Goal: Task Accomplishment & Management: Complete application form

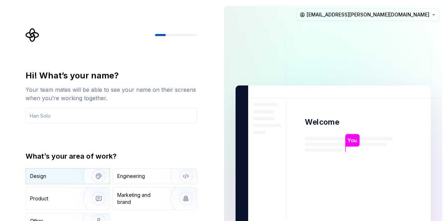
click at [91, 176] on img "button" at bounding box center [94, 176] width 45 height 47
click at [112, 118] on input "text" at bounding box center [112, 115] width 172 height 15
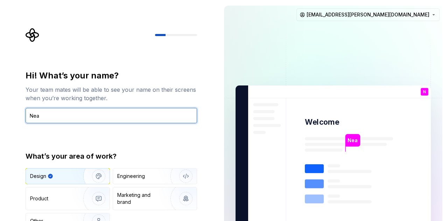
type input "Nea"
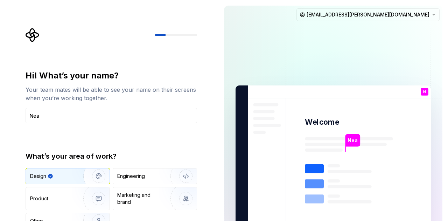
click at [205, 140] on div "Hi! What’s your name? Your team mates will be able to see your name on their sc…" at bounding box center [113, 140] width 184 height 225
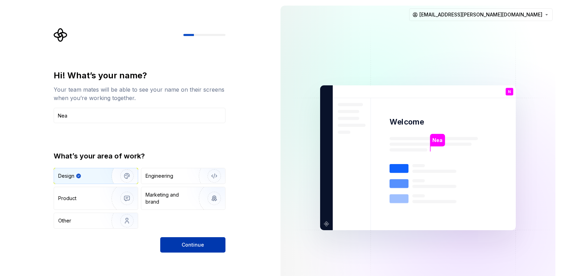
drag, startPoint x: 423, startPoint y: 0, endPoint x: 199, endPoint y: 252, distance: 336.5
click at [199, 221] on button "Continue" at bounding box center [192, 245] width 65 height 15
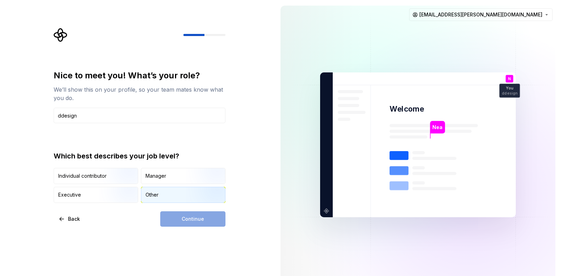
type input "ddesign"
click at [148, 197] on div "Other" at bounding box center [151, 195] width 13 height 7
click at [185, 220] on span "Continue" at bounding box center [192, 219] width 22 height 7
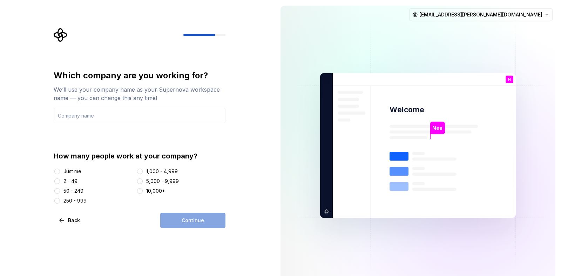
click at [73, 170] on div "Just me" at bounding box center [72, 171] width 18 height 7
click at [60, 170] on button "Just me" at bounding box center [57, 172] width 6 height 6
click at [198, 221] on div "Which company are you working for? We’ll use your company name as your Supernov…" at bounding box center [137, 145] width 275 height 291
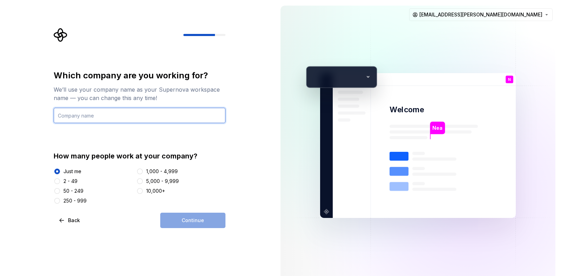
click at [133, 114] on input "text" at bounding box center [140, 115] width 172 height 15
type input "nk"
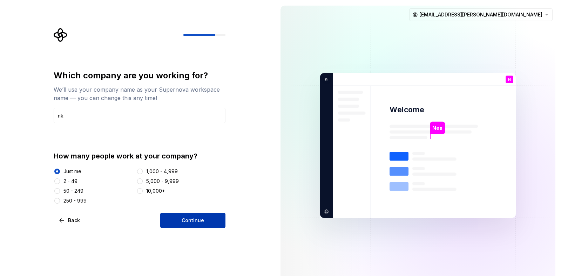
click at [224, 218] on button "Continue" at bounding box center [192, 220] width 65 height 15
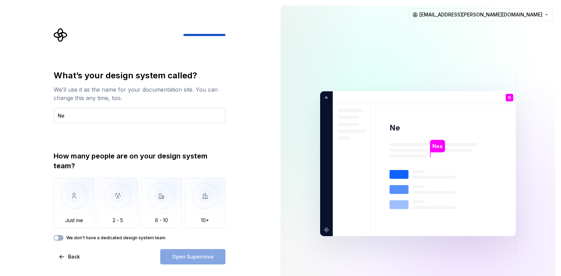
type input "N"
type input "Test"
click at [209, 221] on div "Open Supernova" at bounding box center [192, 256] width 65 height 15
click at [77, 201] on img "button" at bounding box center [74, 201] width 41 height 47
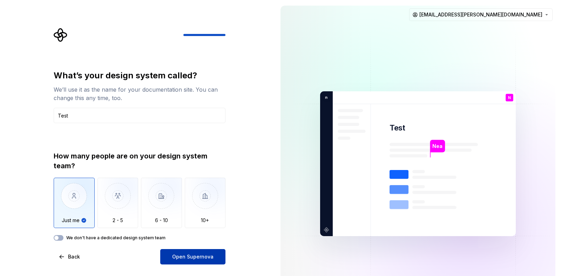
click at [196, 221] on span "Open Supernova" at bounding box center [192, 257] width 41 height 7
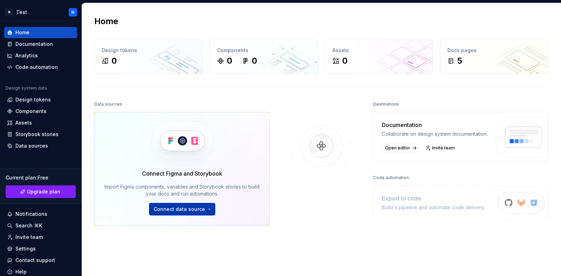
click at [191, 212] on html "N Test N Home Documentation Analytics Code automation Design system data Design…" at bounding box center [280, 138] width 561 height 276
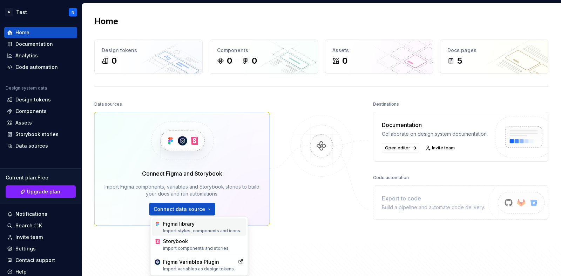
click at [204, 221] on div "Import styles, components and icons." at bounding box center [203, 231] width 80 height 6
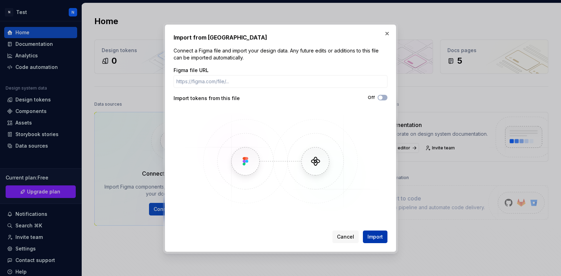
click at [379, 221] on span "Import" at bounding box center [374, 237] width 15 height 7
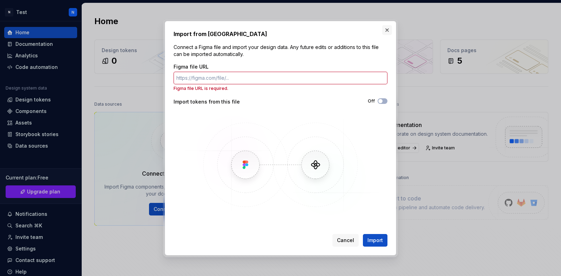
click at [383, 32] on button "button" at bounding box center [387, 30] width 10 height 10
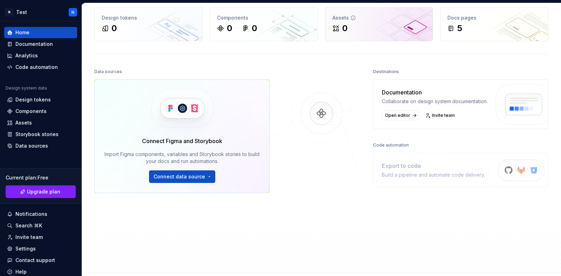
scroll to position [87, 0]
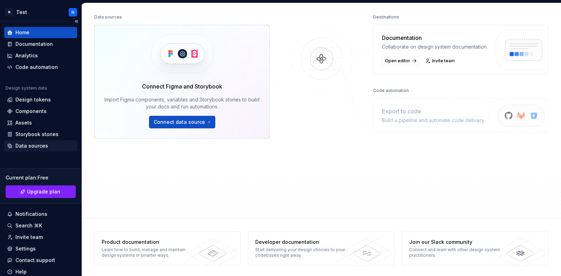
click at [27, 146] on div "Data sources" at bounding box center [31, 146] width 33 height 7
click at [40, 135] on div "Storybook stories" at bounding box center [36, 134] width 43 height 7
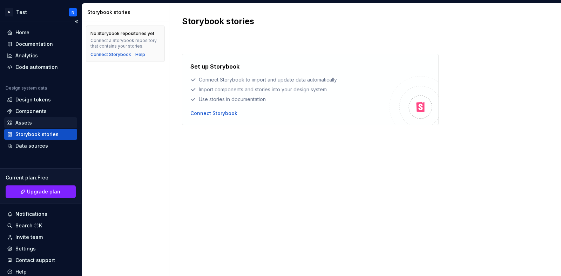
click at [33, 125] on div "Assets" at bounding box center [40, 122] width 67 height 7
click at [33, 116] on div "Components" at bounding box center [40, 111] width 73 height 11
click at [36, 102] on div "Design tokens" at bounding box center [32, 99] width 35 height 7
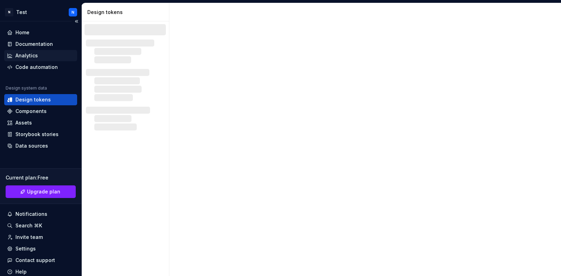
click at [38, 56] on div "Analytics" at bounding box center [40, 55] width 67 height 7
